Goal: Task Accomplishment & Management: Manage account settings

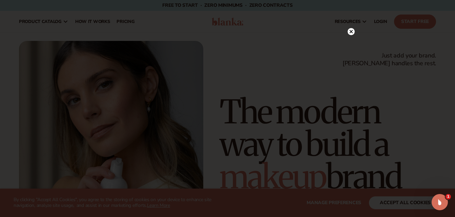
click at [353, 29] on circle at bounding box center [350, 31] width 7 height 7
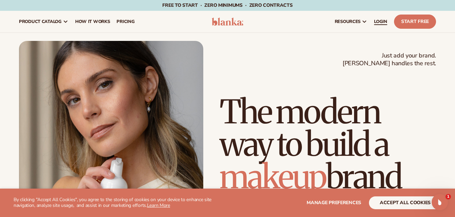
click at [382, 21] on span "LOGIN" at bounding box center [380, 21] width 13 height 5
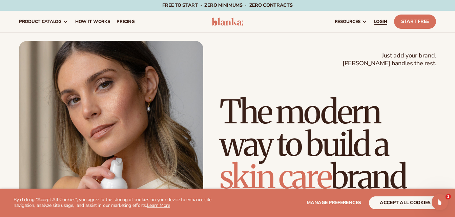
click at [385, 20] on span "LOGIN" at bounding box center [380, 21] width 13 height 5
